Goal: Navigation & Orientation: Go to known website

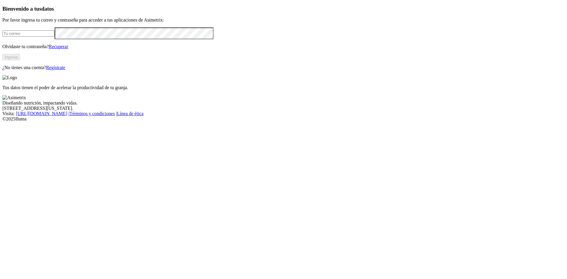
click at [181, 28] on div "Bienvenido a tus datos Por favor ingresa tu correo y contraseña para acceder a …" at bounding box center [283, 38] width 562 height 65
click at [196, 70] on div "Welcome to your data Please enter your email and password to get access to your…" at bounding box center [283, 38] width 562 height 65
click at [202, 70] on div "Welcome to your data Please enter your email and password to get access to your…" at bounding box center [283, 38] width 562 height 65
click at [192, 70] on div "Welcome to your data Please enter your email and password to get access to your…" at bounding box center [283, 38] width 562 height 65
click at [211, 70] on div "Welcome to your data Please enter your email and password to get access to your…" at bounding box center [283, 38] width 562 height 65
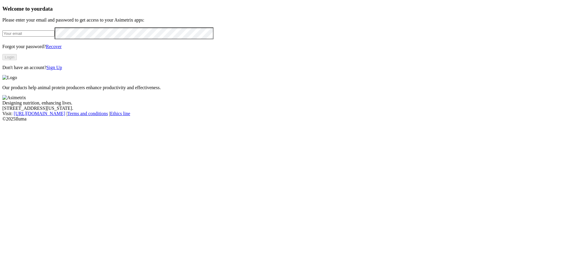
click at [206, 70] on div "Welcome to your data Please enter your email and password to get access to your…" at bounding box center [283, 38] width 562 height 65
click at [183, 122] on footer "Diseñando nutrición, impactando vidas. [STREET_ADDRESS][US_STATE]. Visita : [UR…" at bounding box center [283, 108] width 562 height 27
